Goal: Task Accomplishment & Management: Complete application form

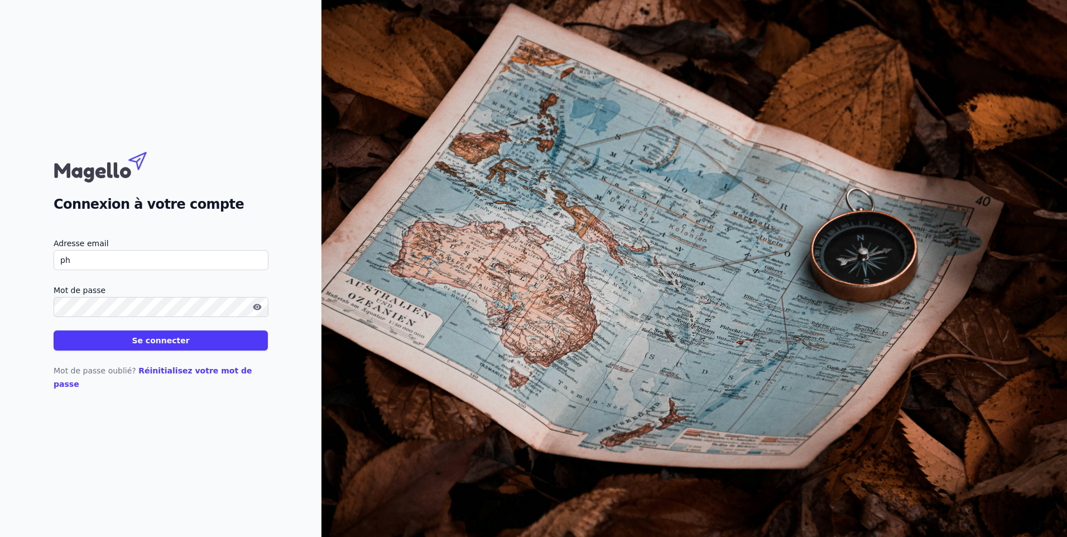
click at [250, 235] on div "Connexion à votre compte Adresse email ph Mot de passe Se connecter Mot de pass…" at bounding box center [161, 268] width 214 height 244
click at [105, 262] on input "ph" at bounding box center [161, 260] width 215 height 20
type input "[EMAIL_ADDRESS][DOMAIN_NAME]"
click at [54, 330] on button "Se connecter" at bounding box center [161, 340] width 214 height 20
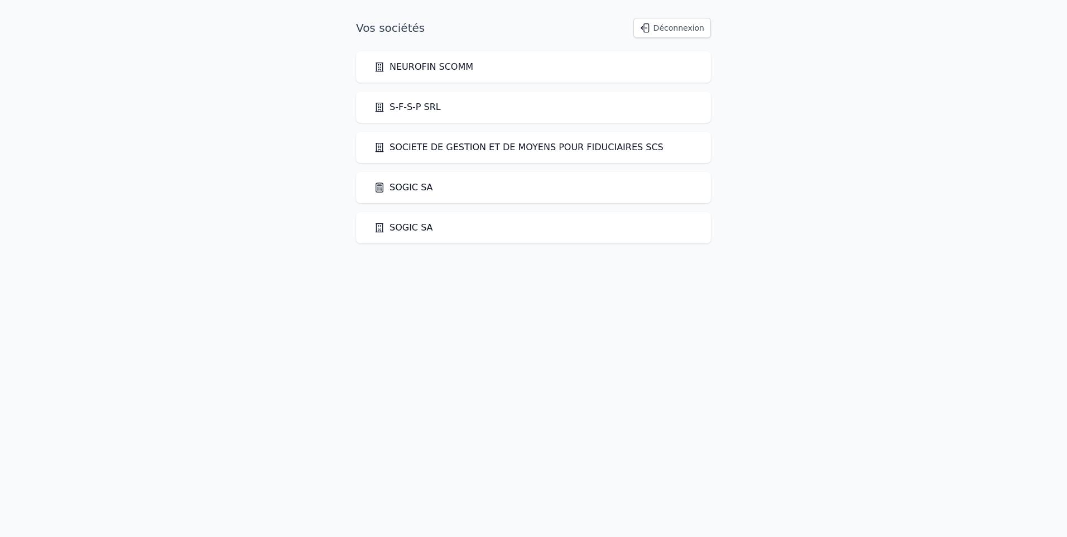
click at [411, 189] on link "SOGIC SA" at bounding box center [403, 187] width 59 height 13
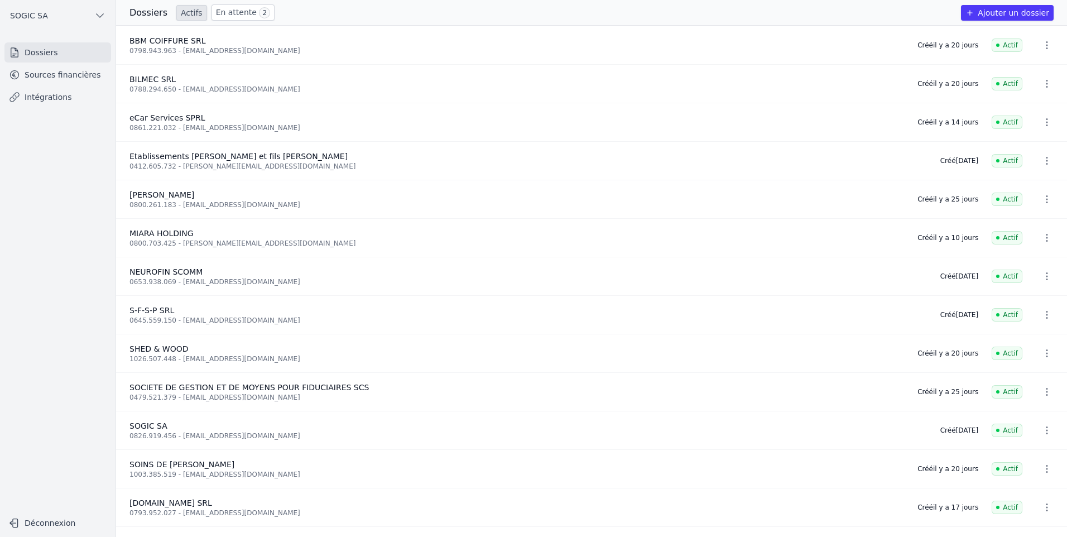
click at [228, 13] on link "En attente 2" at bounding box center [242, 12] width 63 height 16
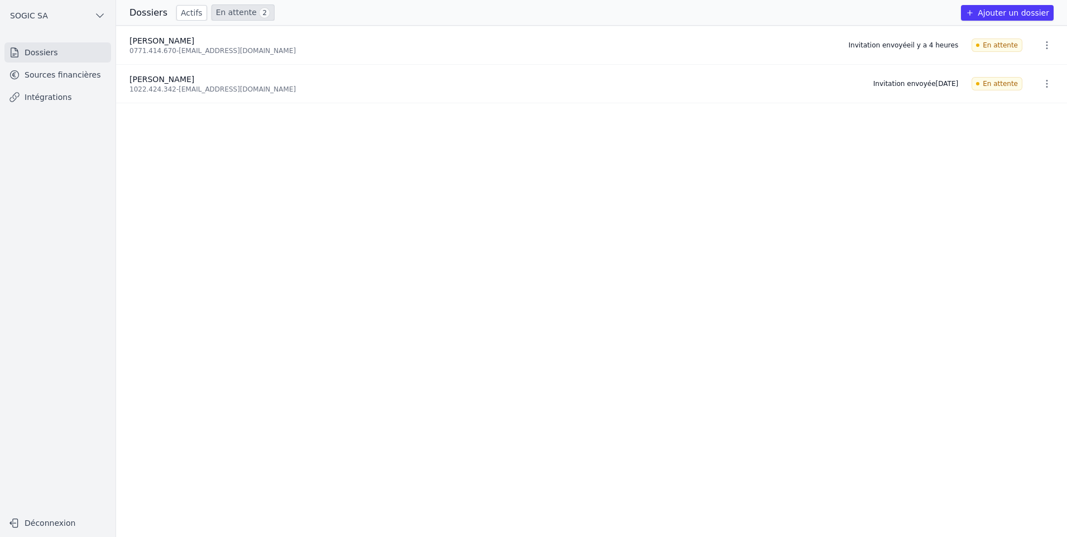
click at [1002, 15] on button "Ajouter un dossier" at bounding box center [1007, 13] width 93 height 16
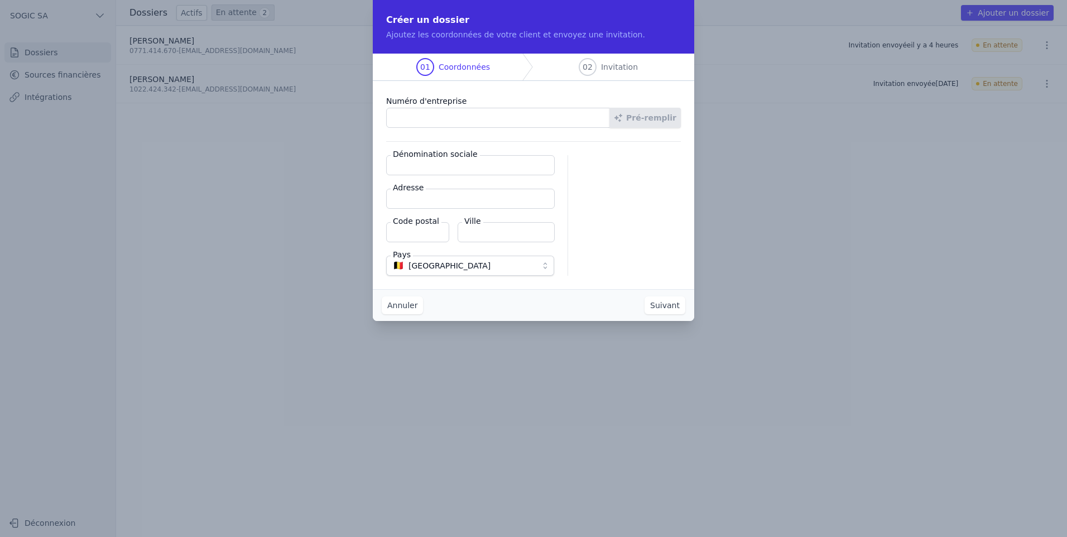
click at [417, 117] on input "Numéro d'entreprise" at bounding box center [498, 118] width 224 height 20
paste input "1026.921.281"
type input "1026.921.281"
click at [647, 114] on button "Pré-remplir" at bounding box center [644, 118] width 71 height 20
type input "MICHEL TECHNICS SRL"
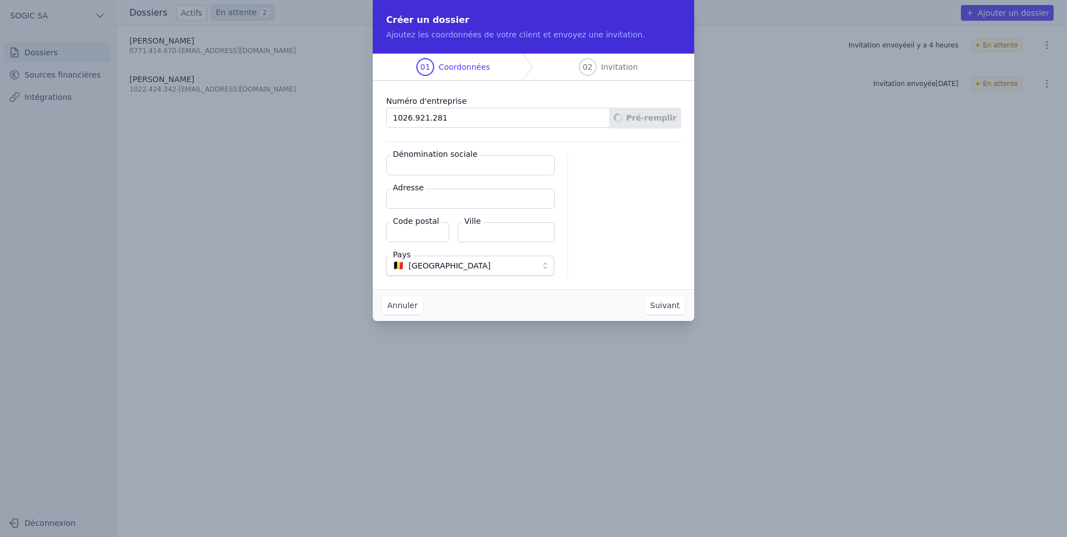
type input "Avenue Reine Astrid 101/A"
type input "4831"
type input "Limbourg"
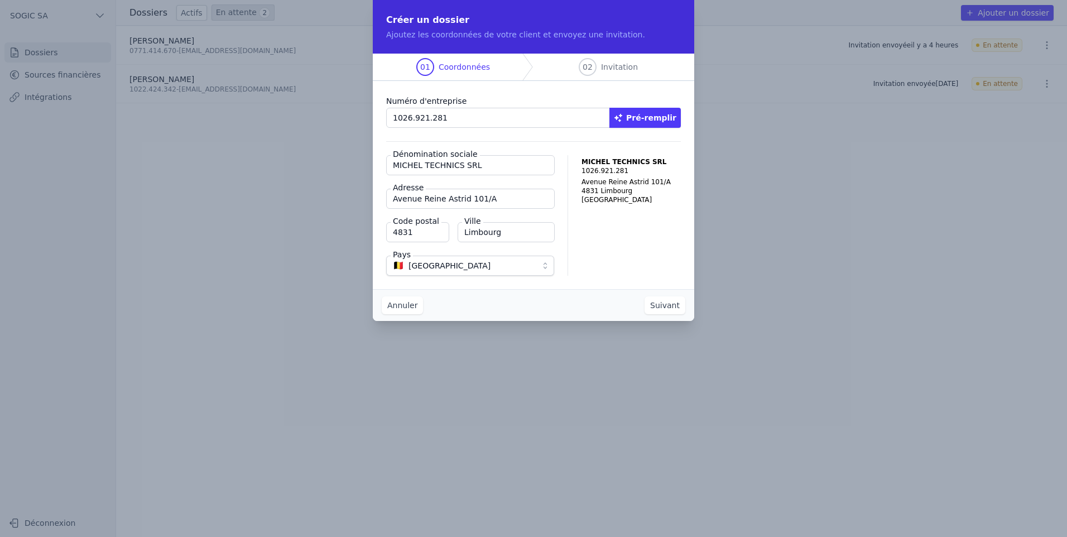
click at [662, 305] on button "Suivant" at bounding box center [664, 305] width 41 height 18
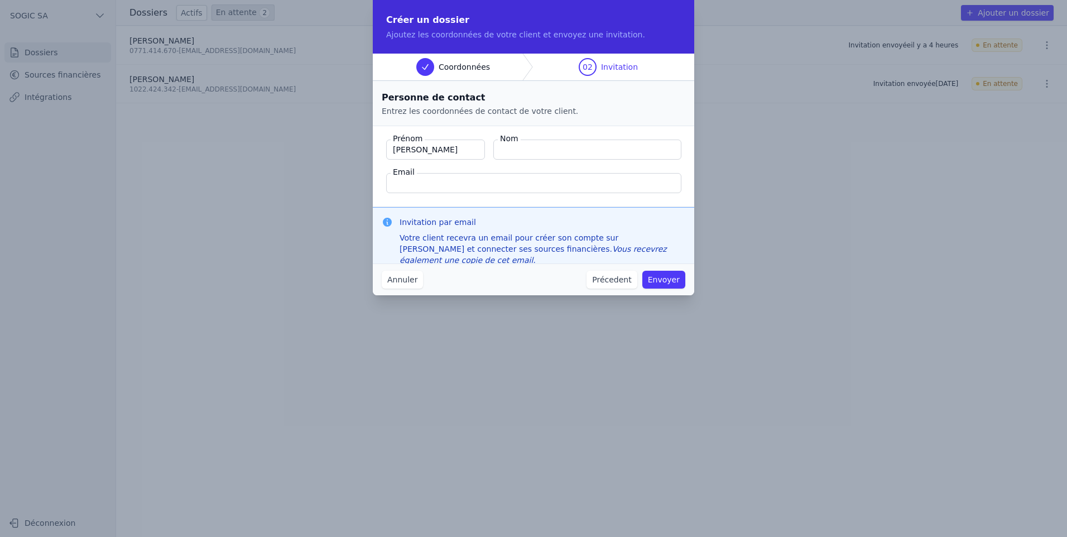
type input "[PERSON_NAME]"
type input "ANDRIANARIVO"
type input "[PERSON_NAME][EMAIL_ADDRESS][DOMAIN_NAME]"
click at [518, 200] on fieldset "Prénom [PERSON_NAME] Nom [GEOGRAPHIC_DATA] Email [PERSON_NAME][EMAIL_ADDRESS][D…" at bounding box center [533, 166] width 321 height 81
click at [676, 281] on button "Envoyer" at bounding box center [663, 280] width 43 height 18
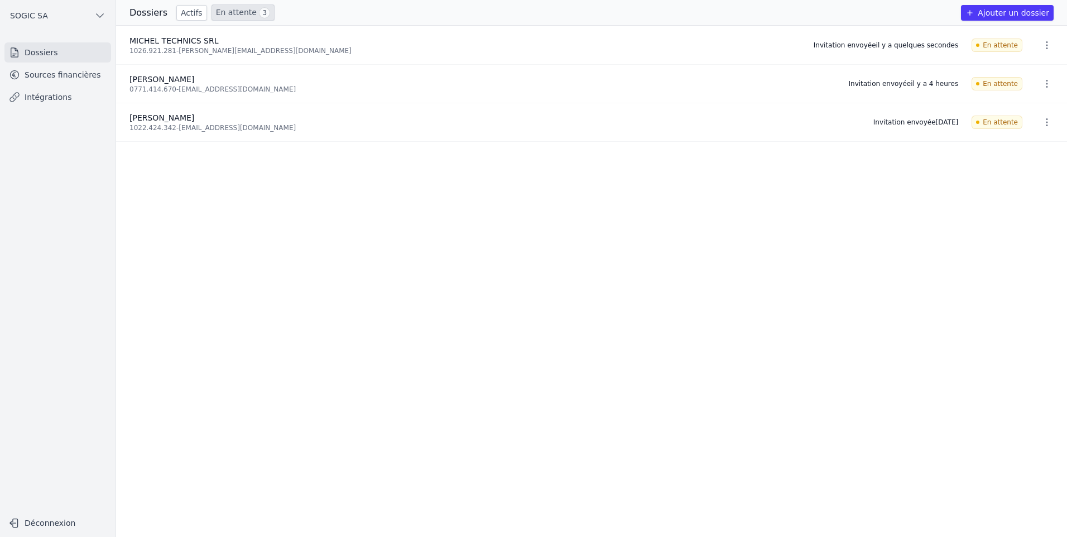
click at [231, 11] on link "En attente 3" at bounding box center [242, 12] width 63 height 16
